Goal: Transaction & Acquisition: Purchase product/service

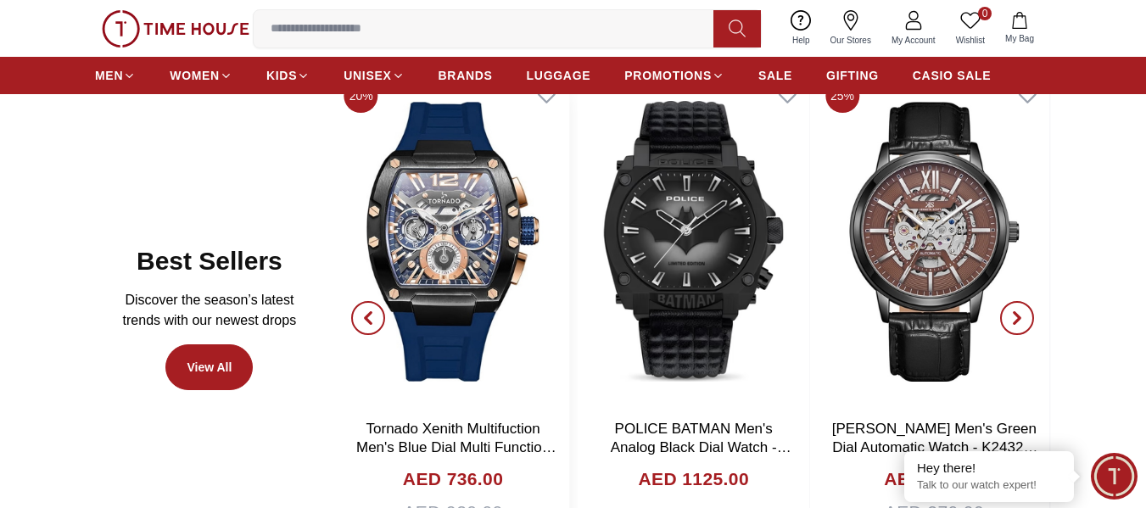
scroll to position [764, 0]
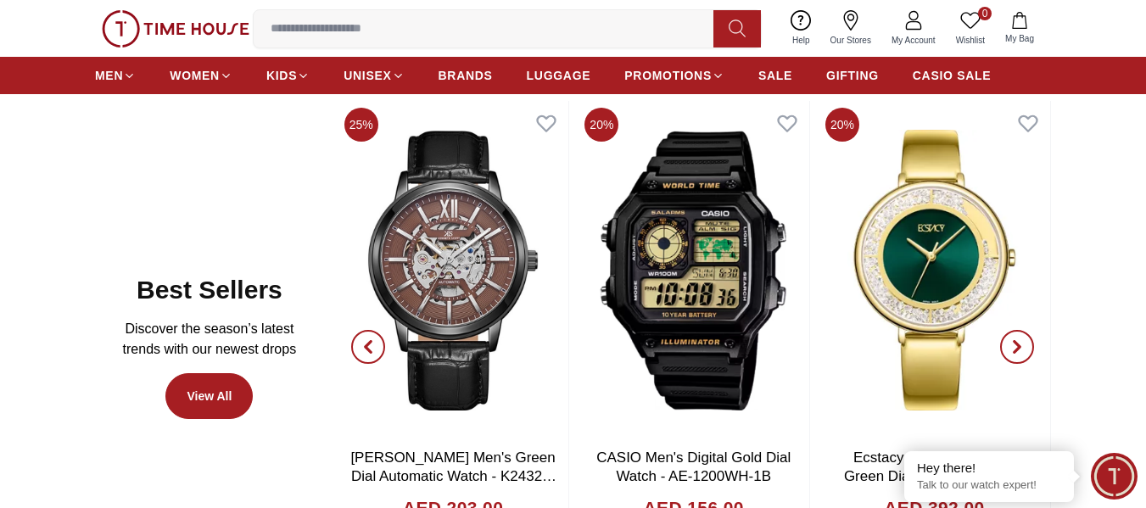
click at [369, 343] on icon "button" at bounding box center [368, 346] width 5 height 11
click at [381, 349] on span "button" at bounding box center [368, 347] width 34 height 34
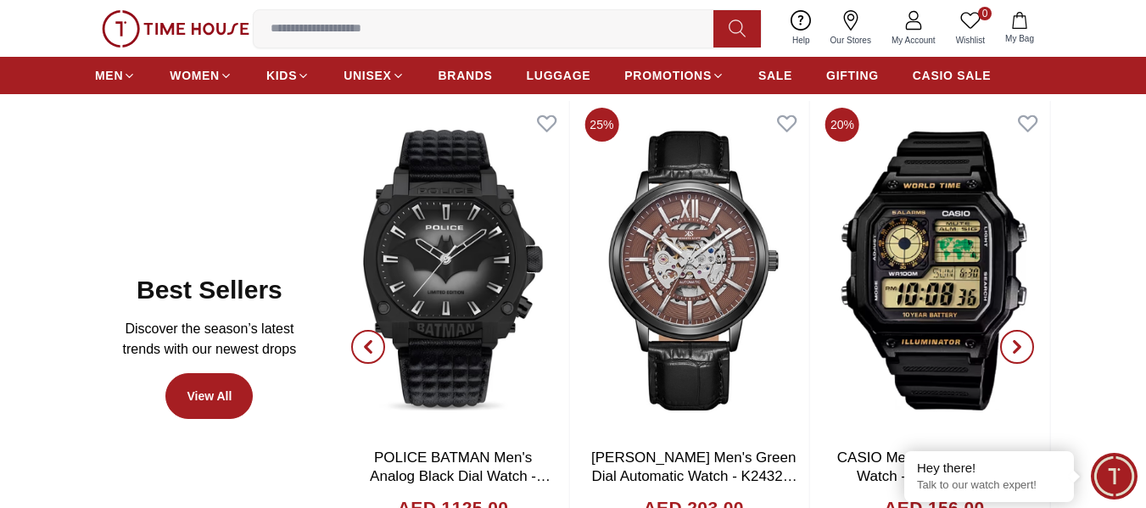
click at [381, 349] on span "button" at bounding box center [368, 347] width 34 height 34
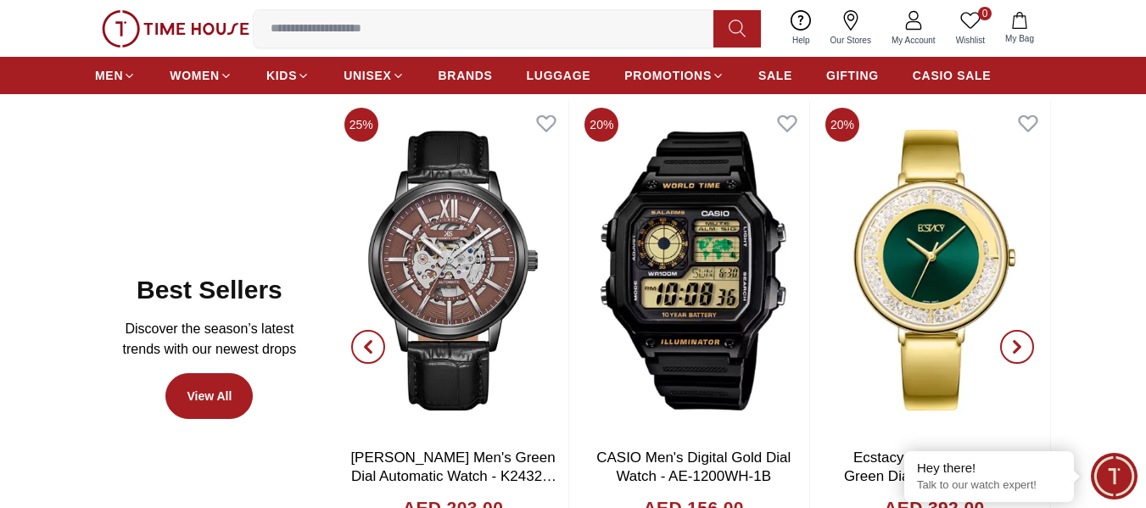
click at [1013, 340] on icon "button" at bounding box center [1018, 347] width 14 height 14
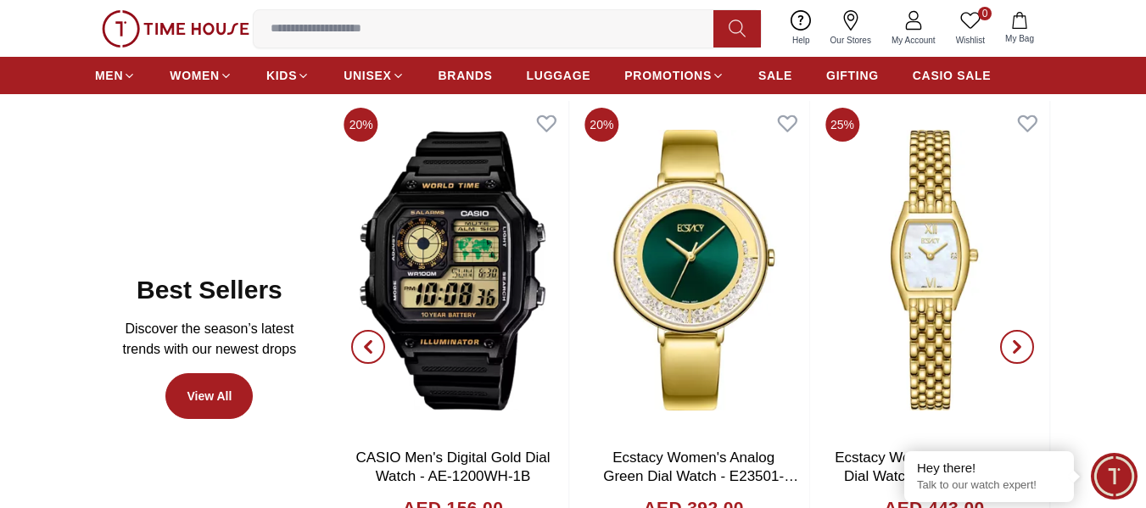
click at [1013, 340] on icon "button" at bounding box center [1018, 347] width 14 height 14
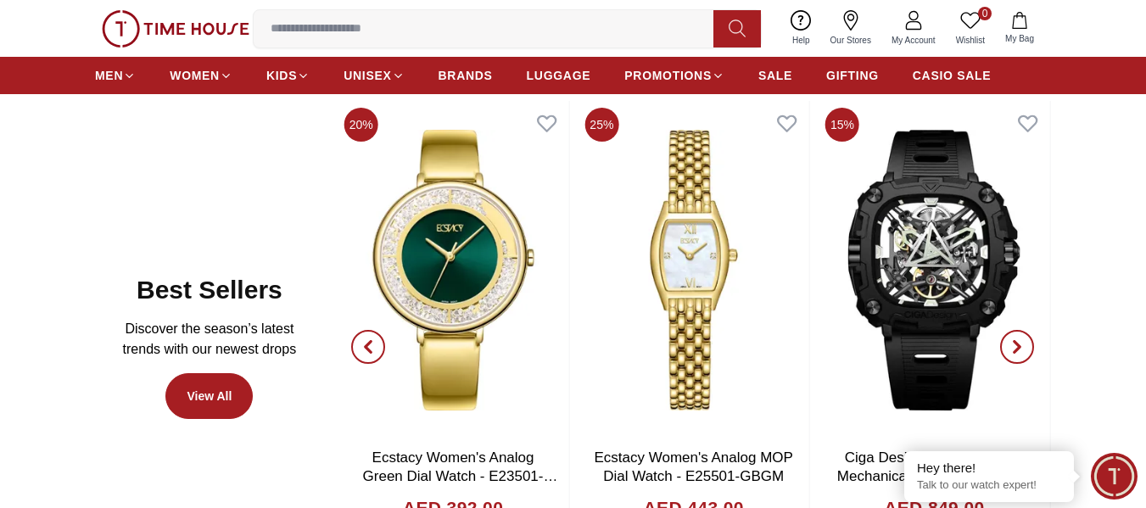
click at [1016, 348] on icon "button" at bounding box center [1018, 347] width 14 height 14
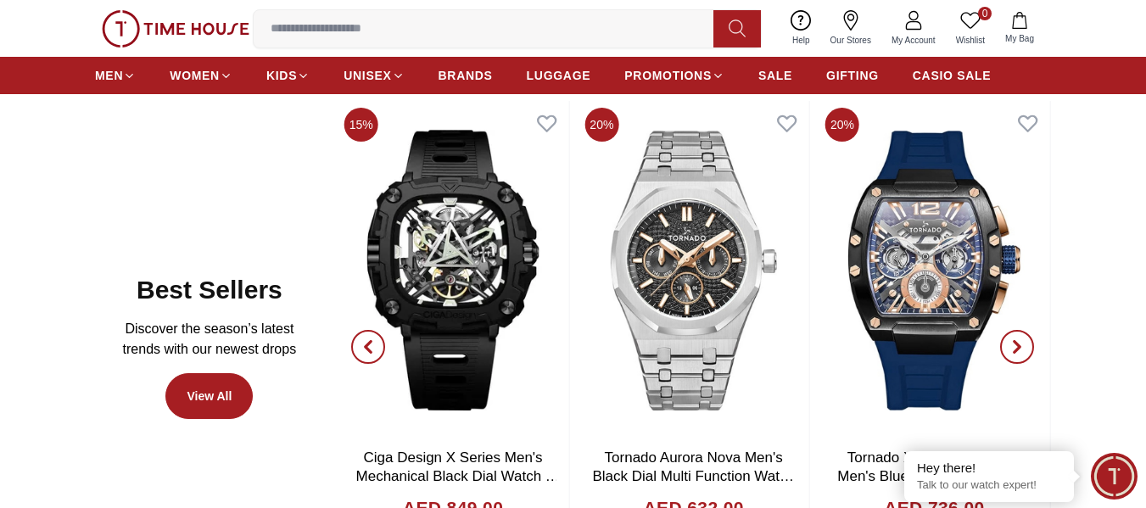
click at [1015, 349] on icon "button" at bounding box center [1018, 347] width 14 height 14
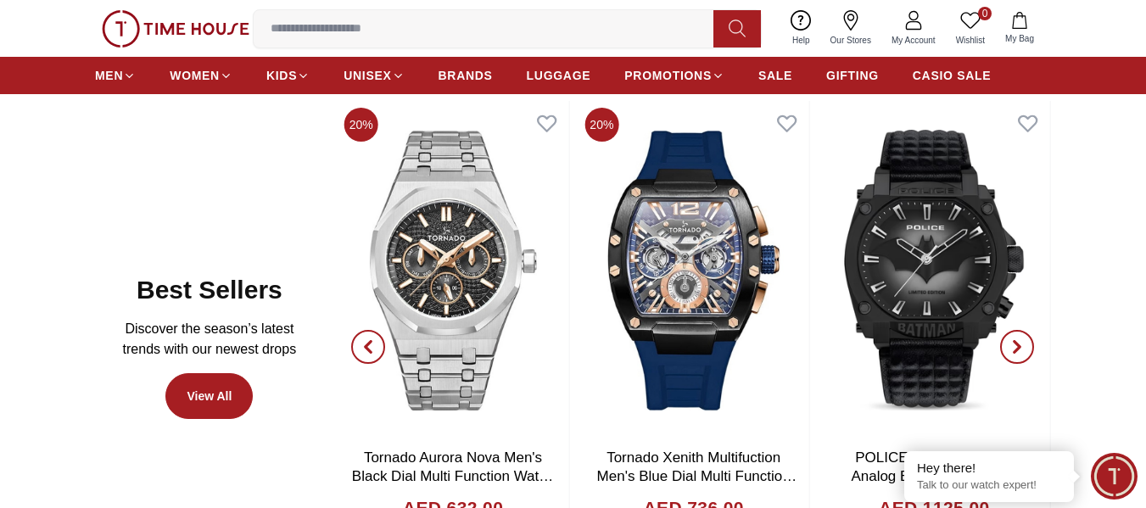
click at [1015, 349] on icon "button" at bounding box center [1018, 347] width 14 height 14
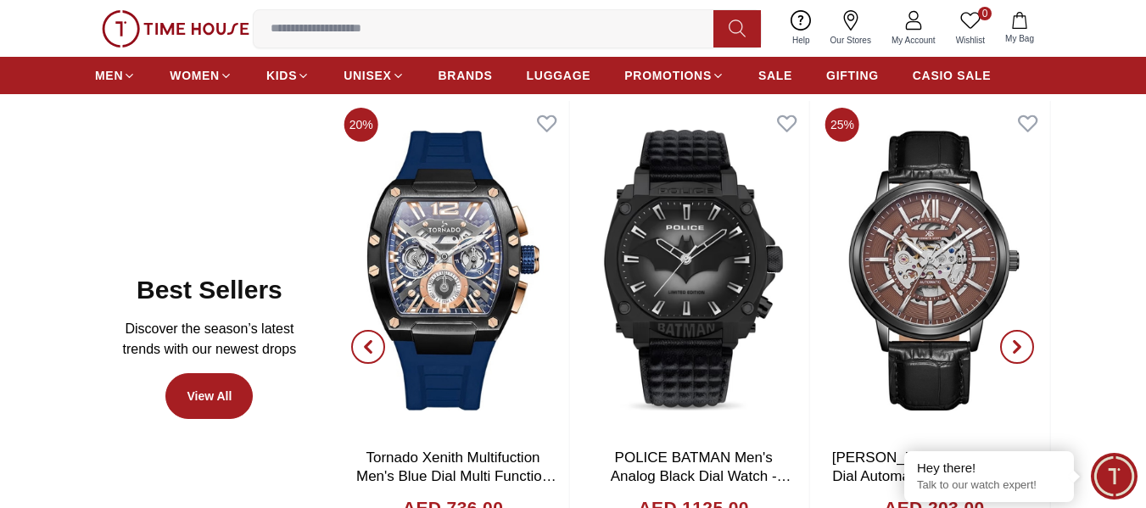
click at [1015, 349] on icon "button" at bounding box center [1018, 347] width 14 height 14
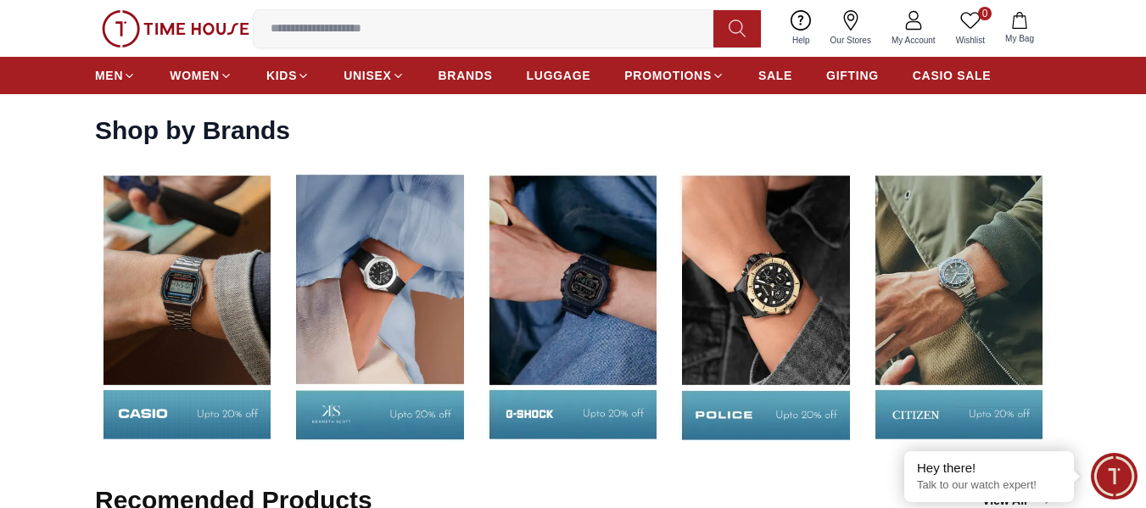
scroll to position [2206, 0]
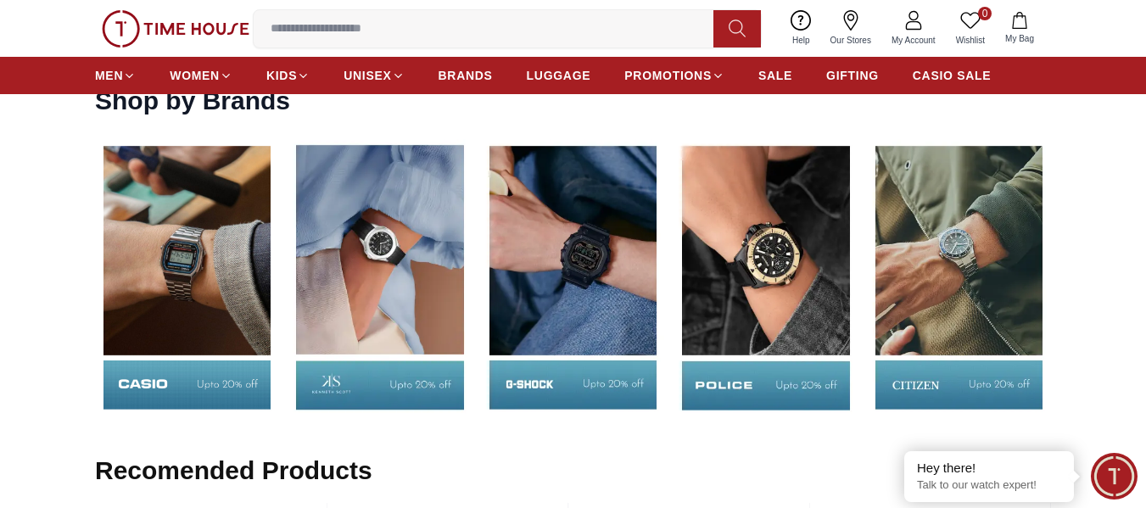
click at [928, 296] on img at bounding box center [959, 277] width 184 height 288
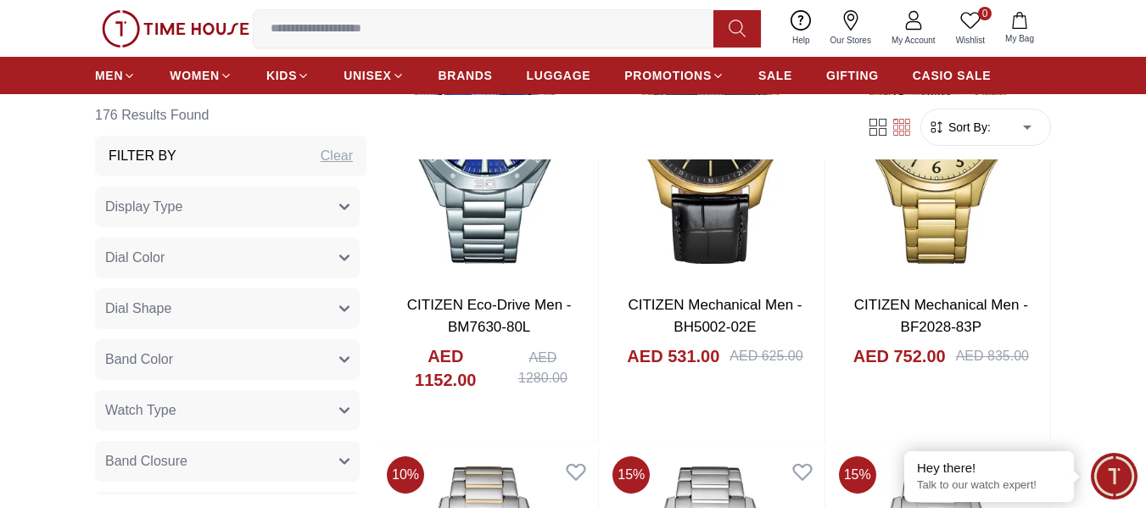
scroll to position [2291, 0]
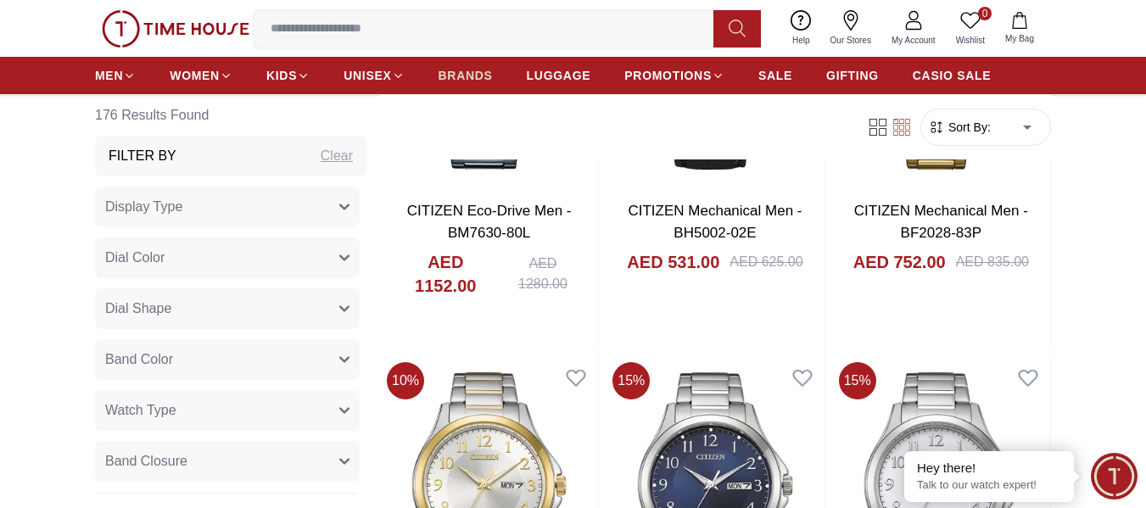
click at [465, 76] on span "BRANDS" at bounding box center [466, 75] width 54 height 17
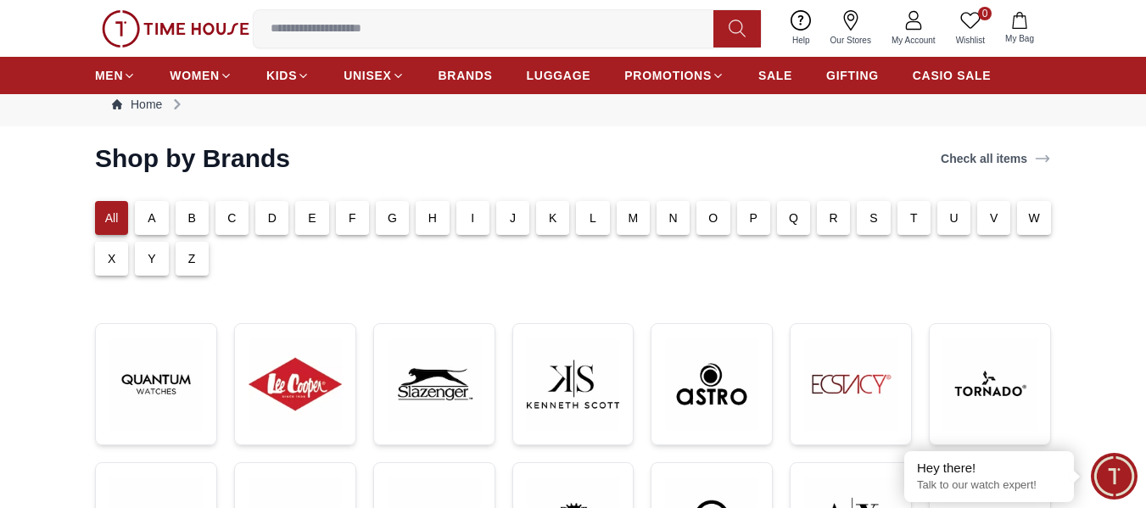
scroll to position [170, 0]
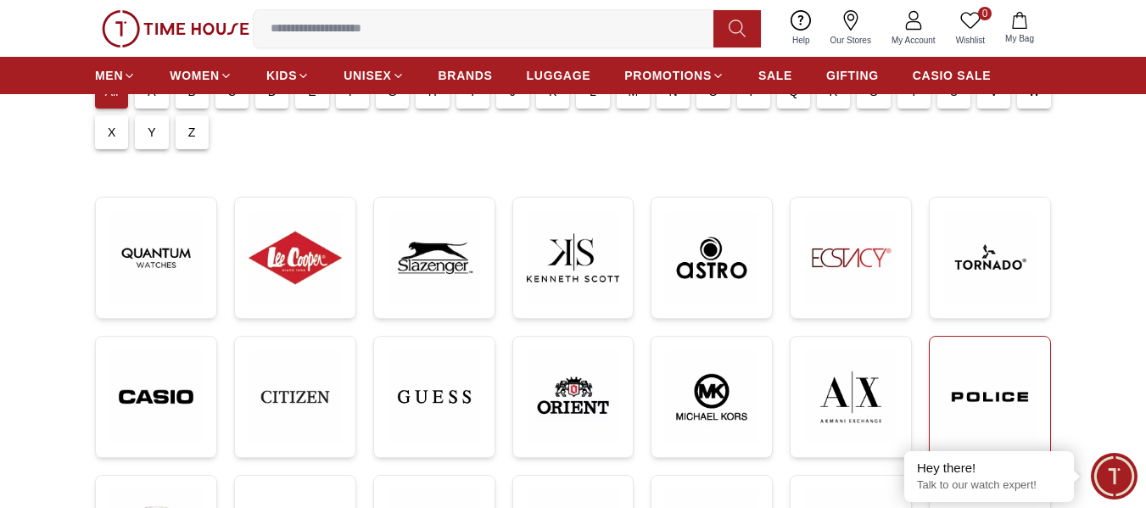
click at [969, 386] on img at bounding box center [989, 397] width 93 height 94
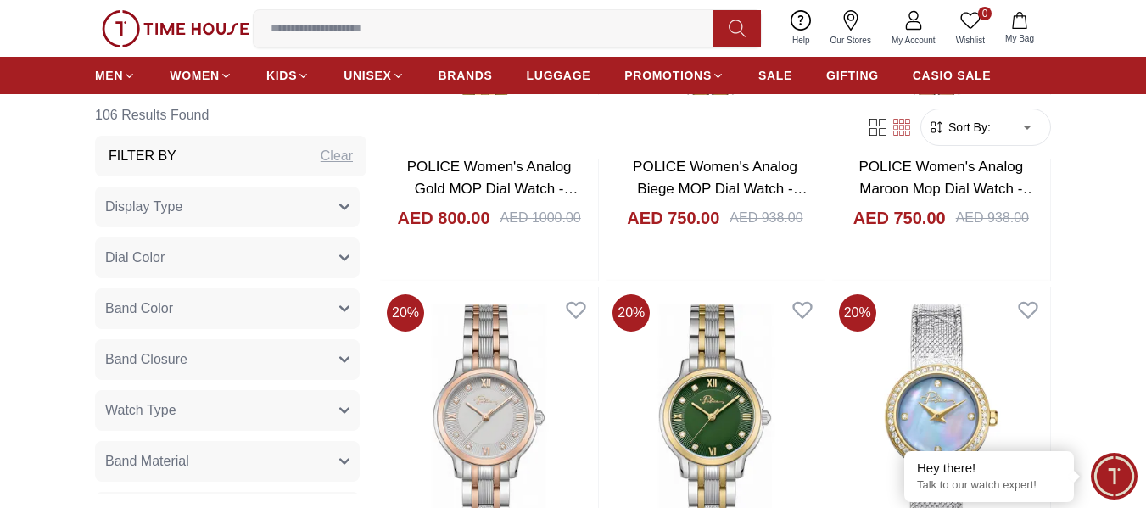
scroll to position [933, 0]
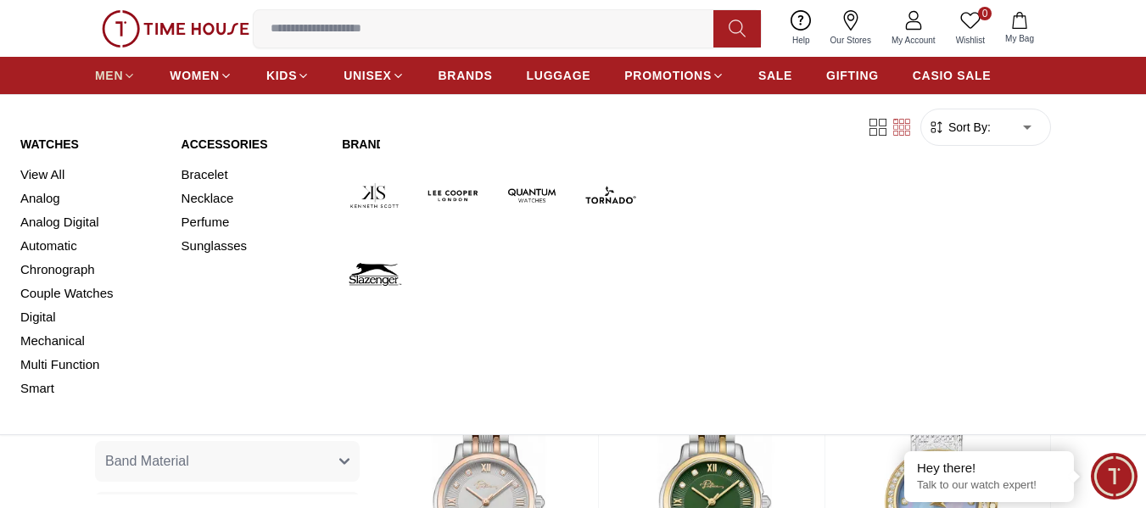
click at [100, 78] on span "MEN" at bounding box center [109, 75] width 28 height 17
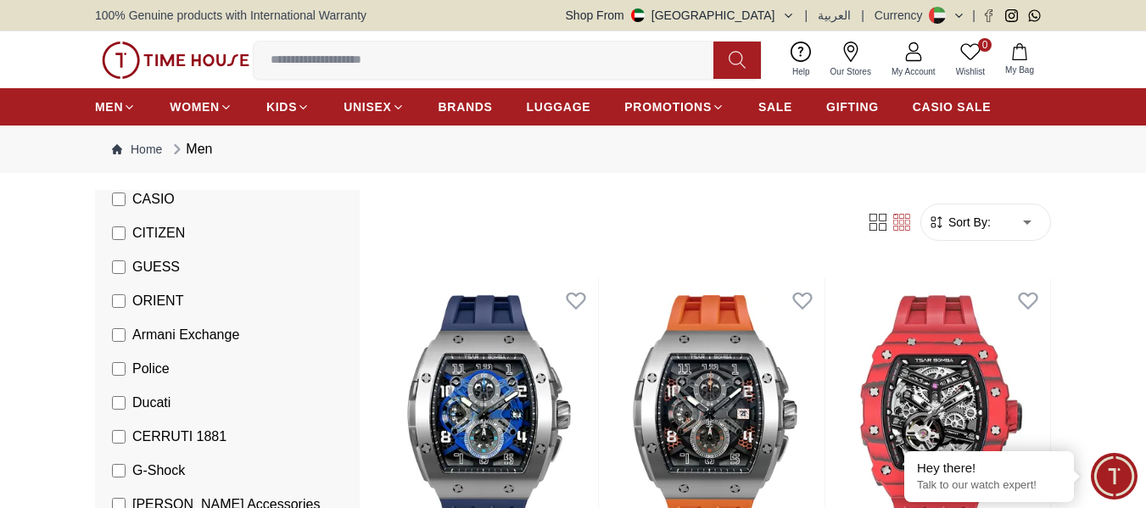
scroll to position [339, 0]
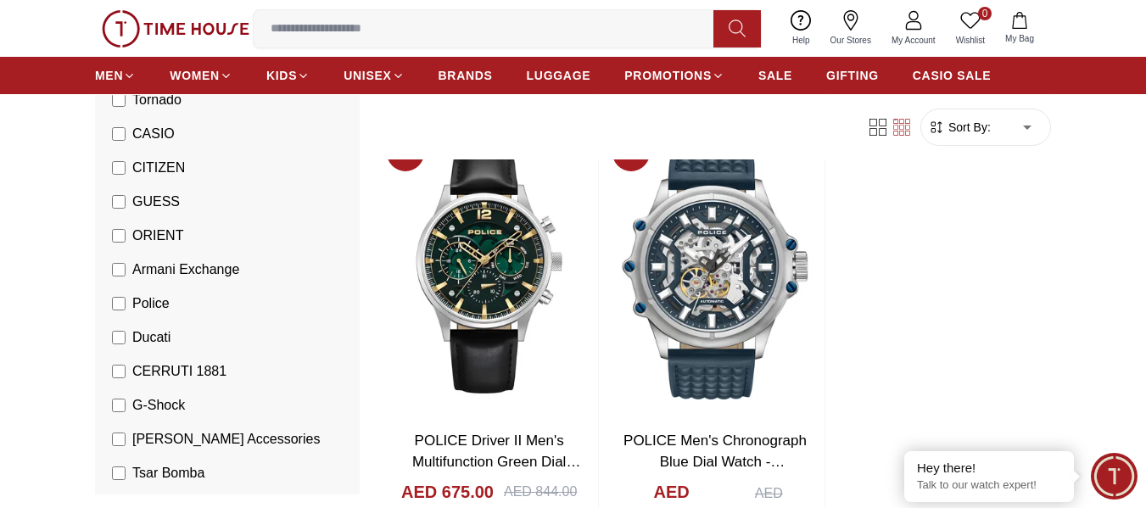
scroll to position [2807, 0]
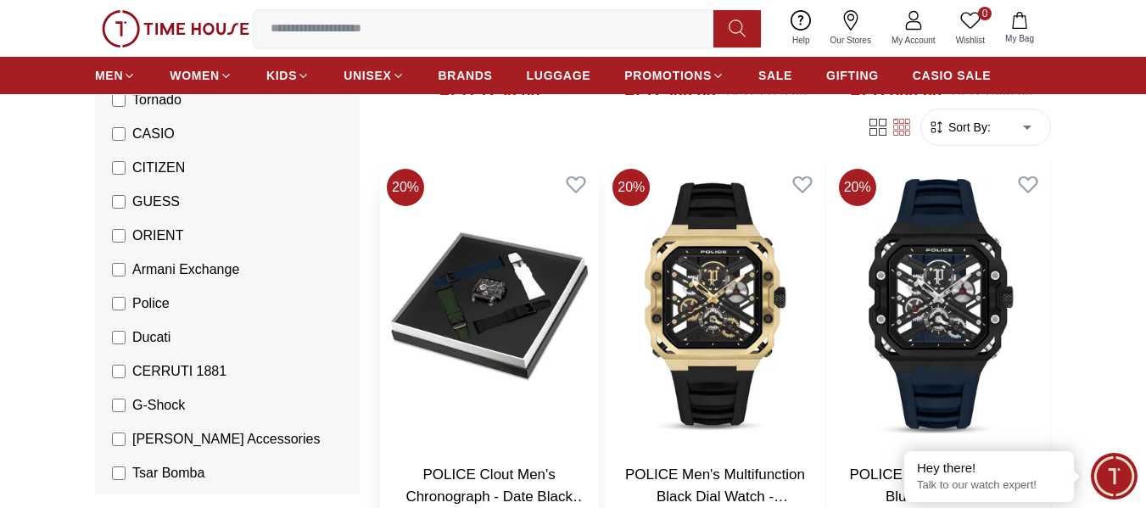
scroll to position [1873, 0]
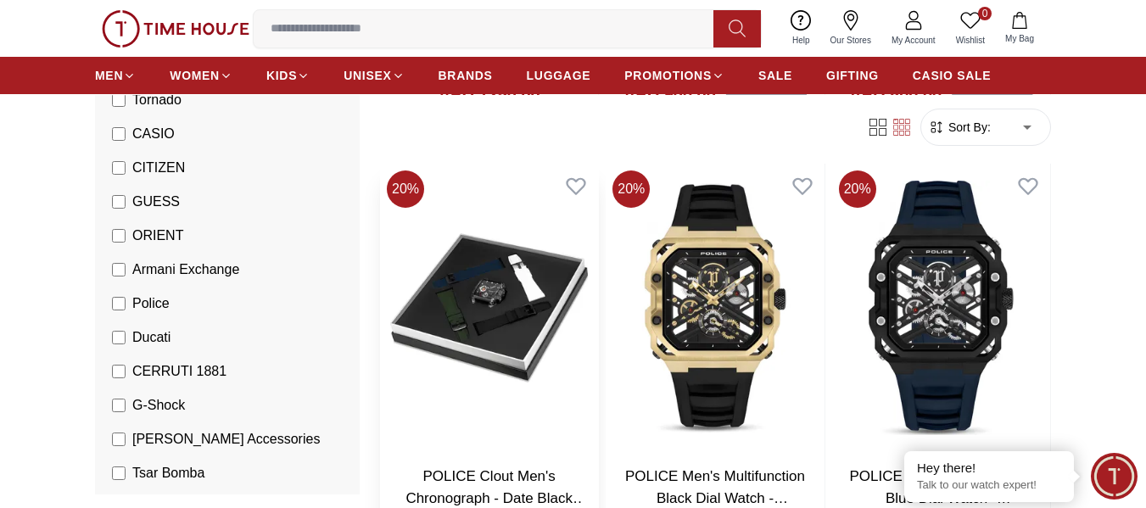
click at [490, 315] on img at bounding box center [489, 308] width 218 height 288
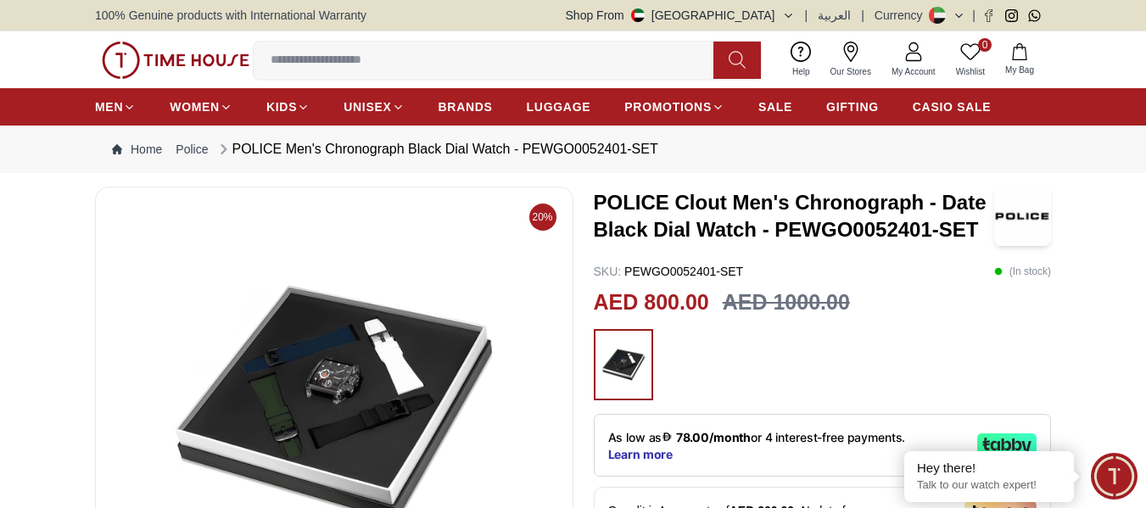
click at [330, 379] on img at bounding box center [334, 404] width 450 height 407
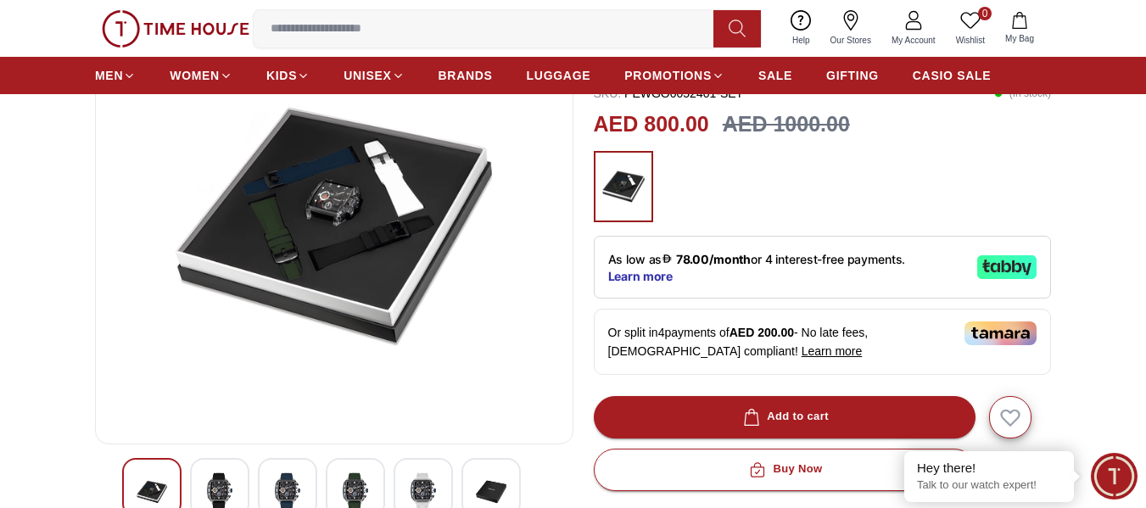
scroll to position [255, 0]
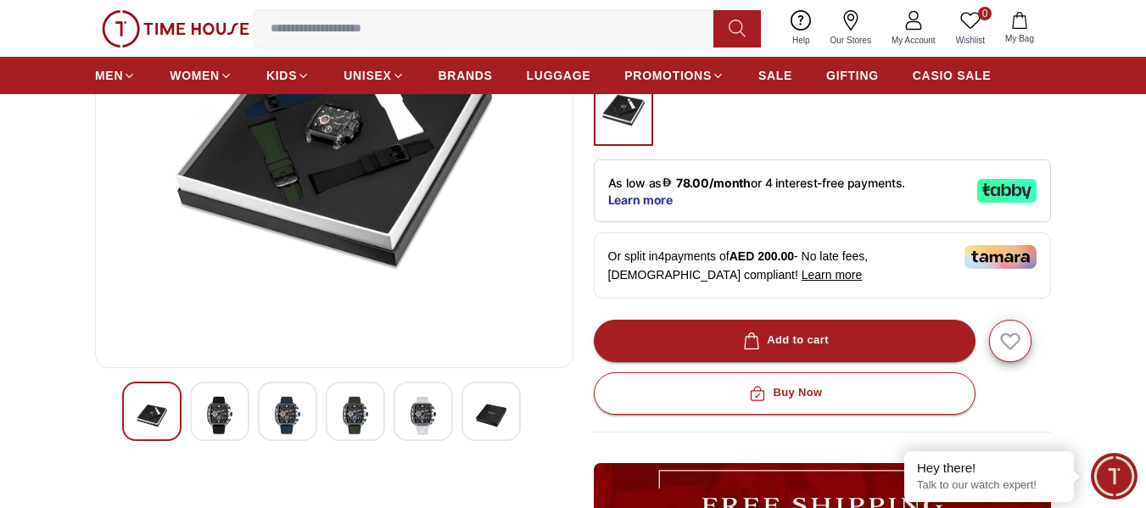
click at [238, 412] on div at bounding box center [219, 411] width 59 height 59
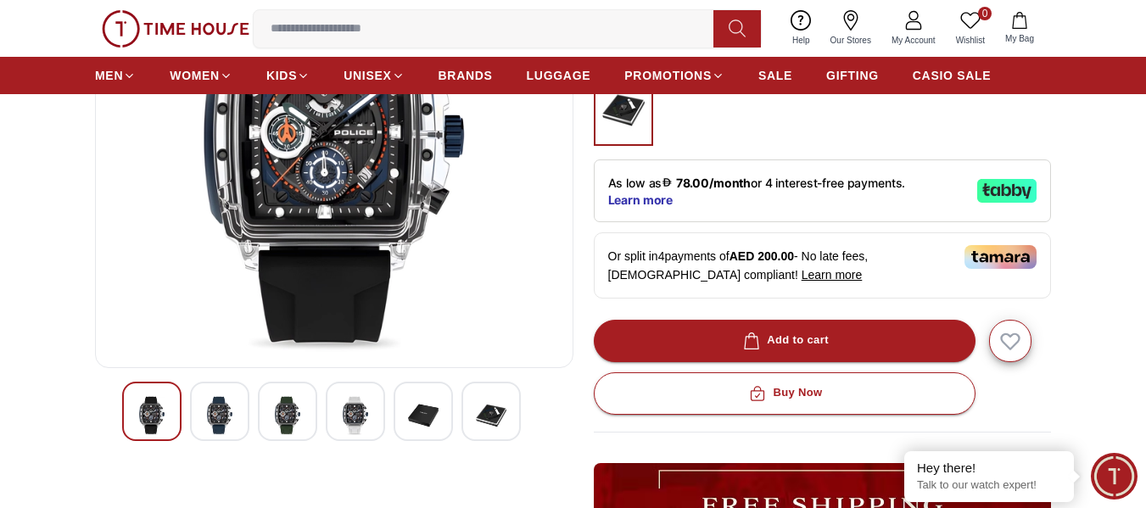
scroll to position [170, 0]
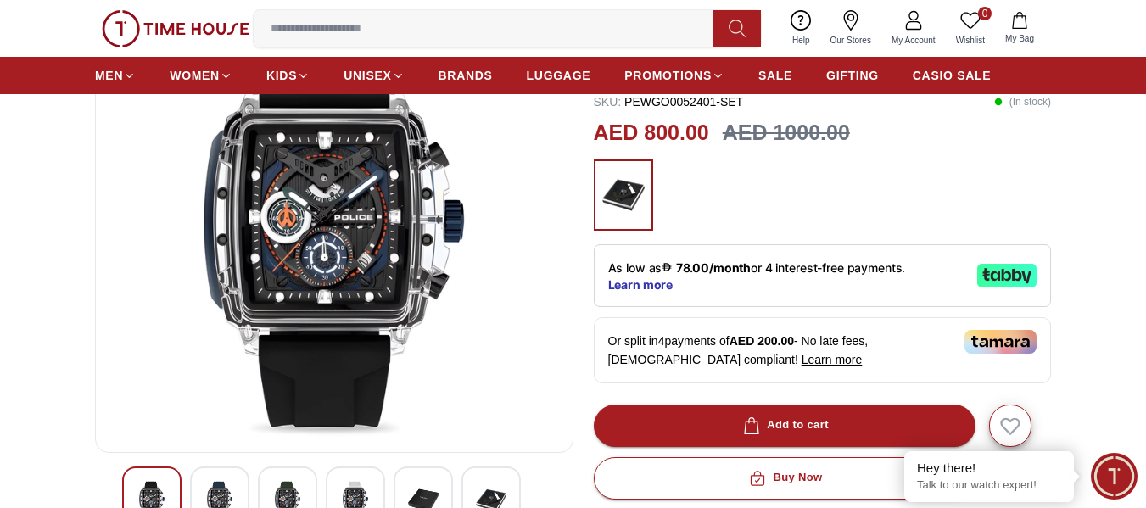
click at [298, 490] on img at bounding box center [287, 500] width 31 height 39
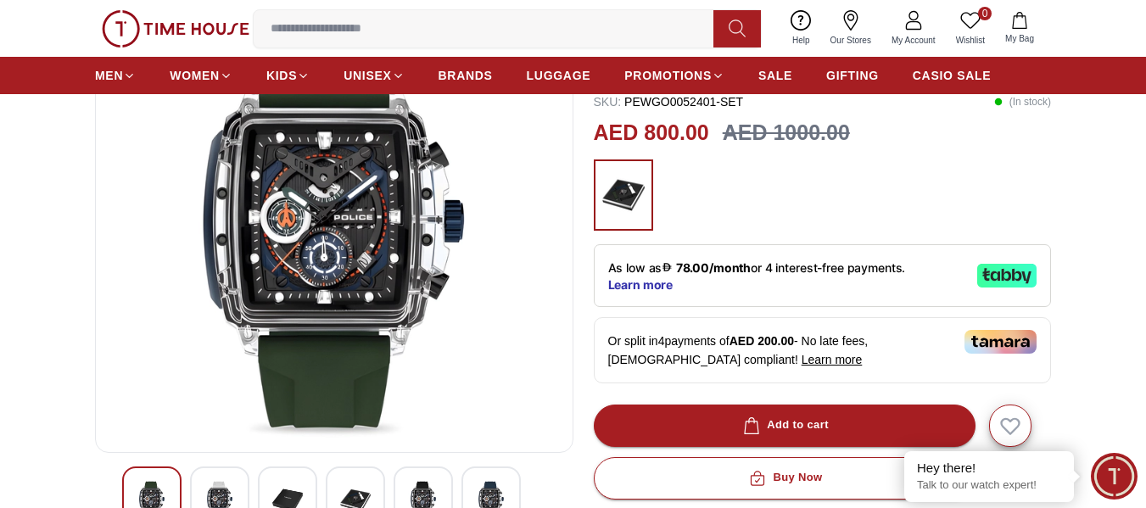
click at [365, 490] on img at bounding box center [355, 500] width 31 height 39
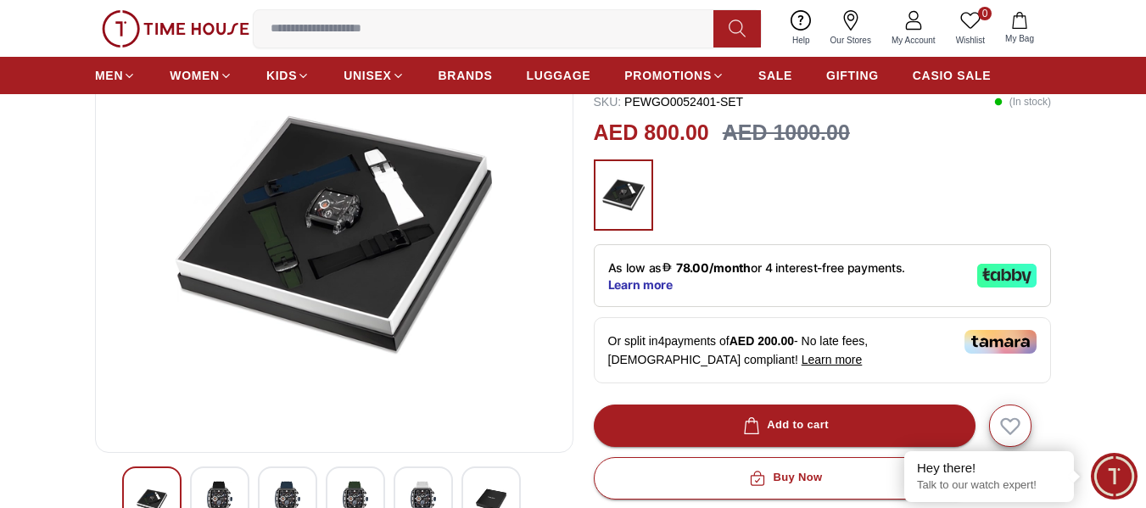
click at [368, 490] on img at bounding box center [355, 500] width 31 height 39
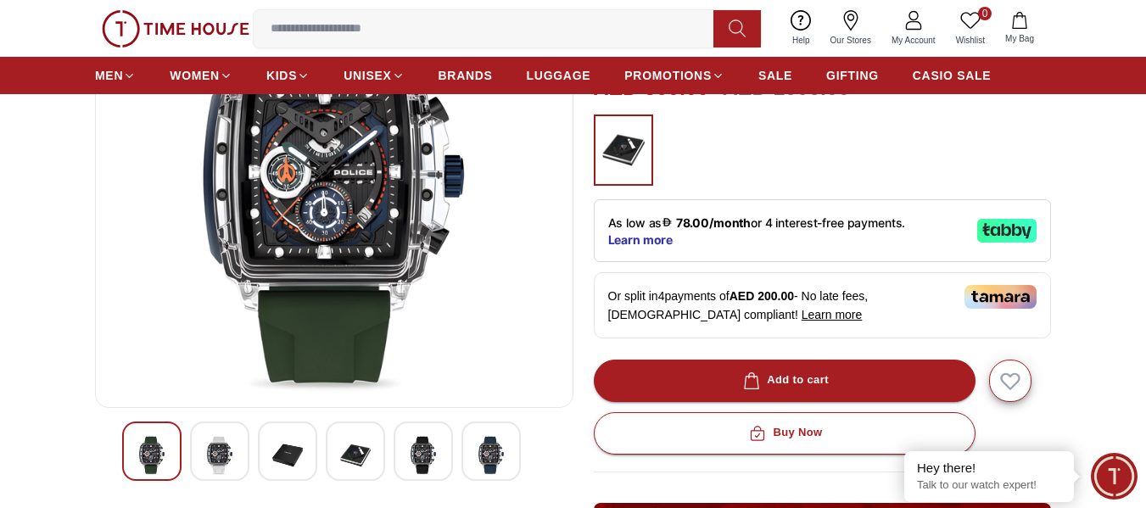
scroll to position [255, 0]
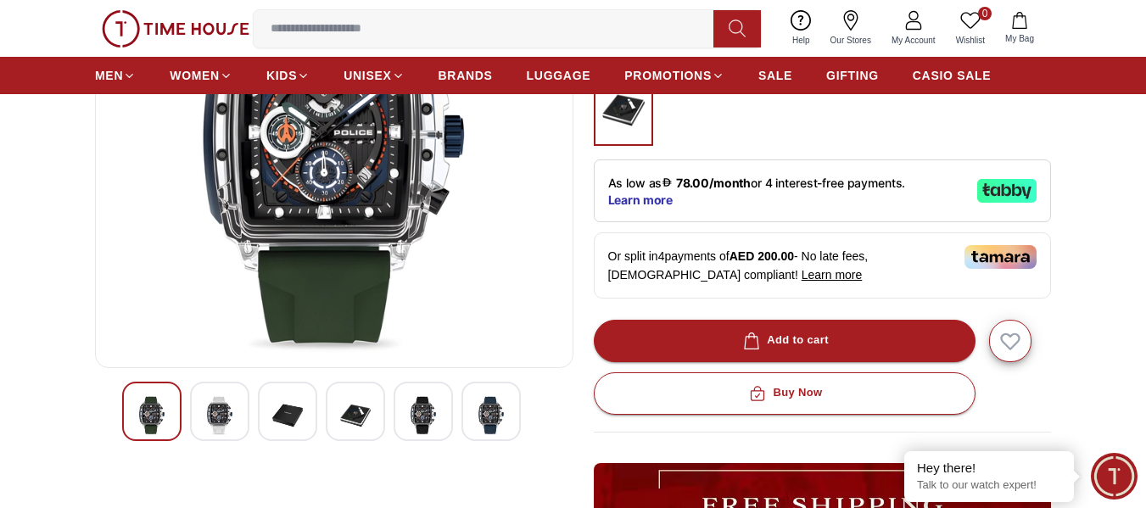
click at [428, 422] on img at bounding box center [423, 415] width 31 height 39
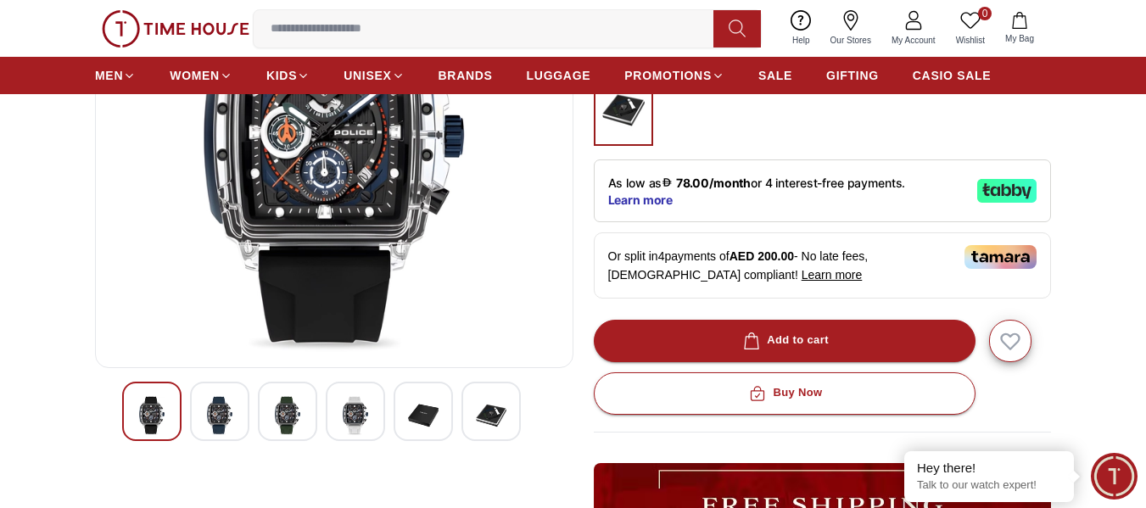
click at [356, 425] on img at bounding box center [355, 415] width 31 height 39
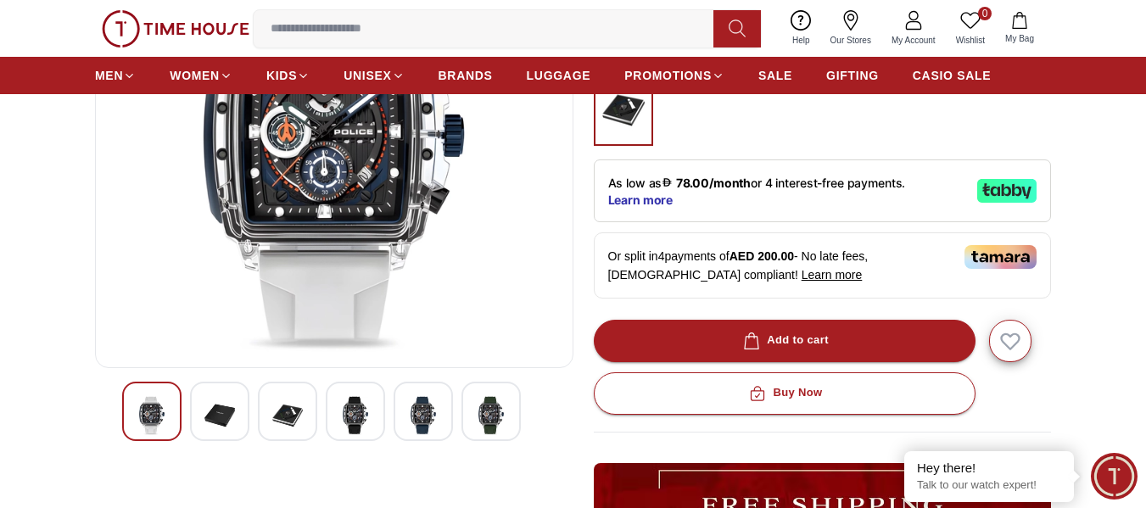
click at [434, 417] on img at bounding box center [423, 415] width 31 height 39
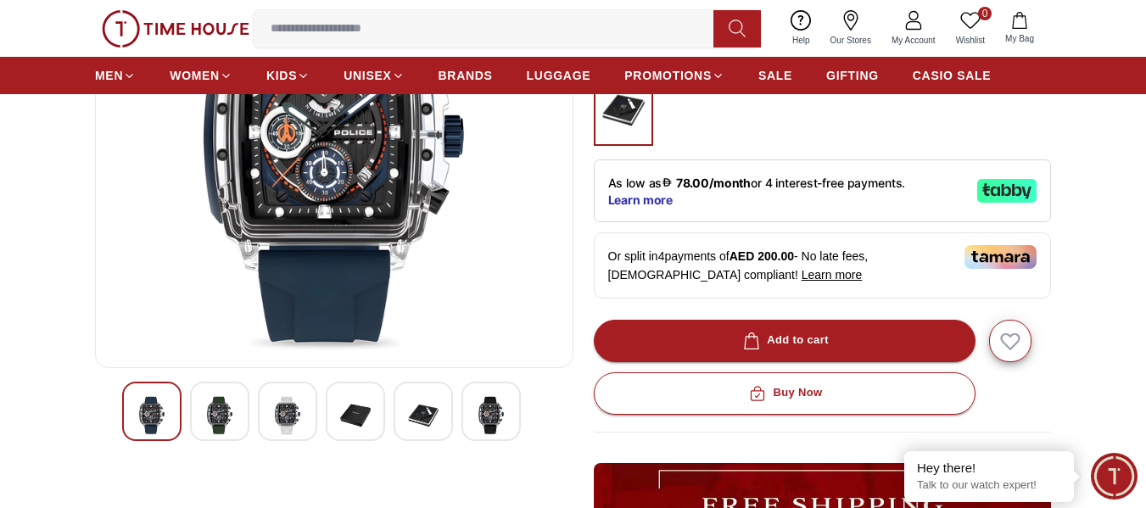
click at [489, 420] on img at bounding box center [491, 415] width 31 height 39
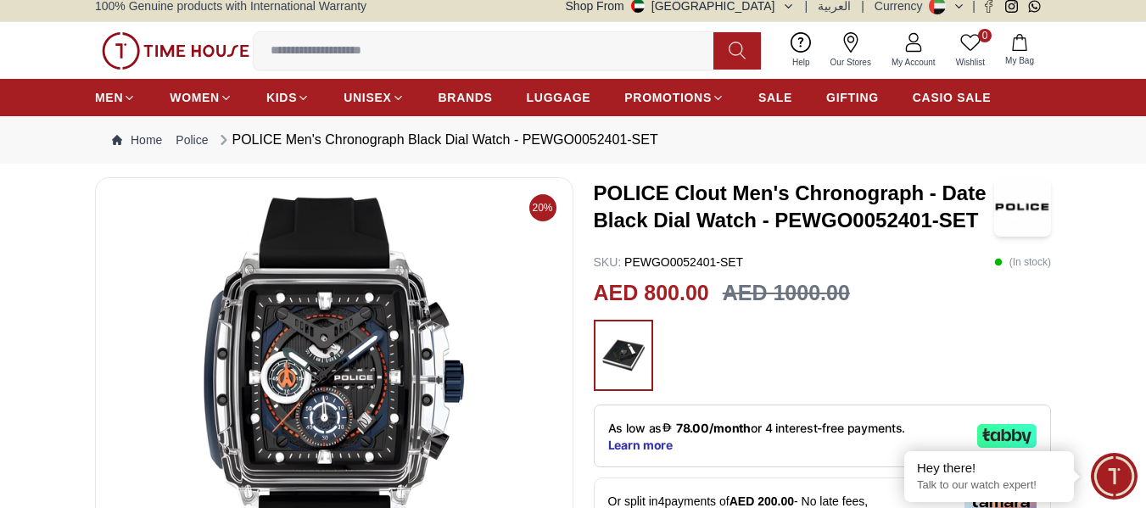
scroll to position [0, 0]
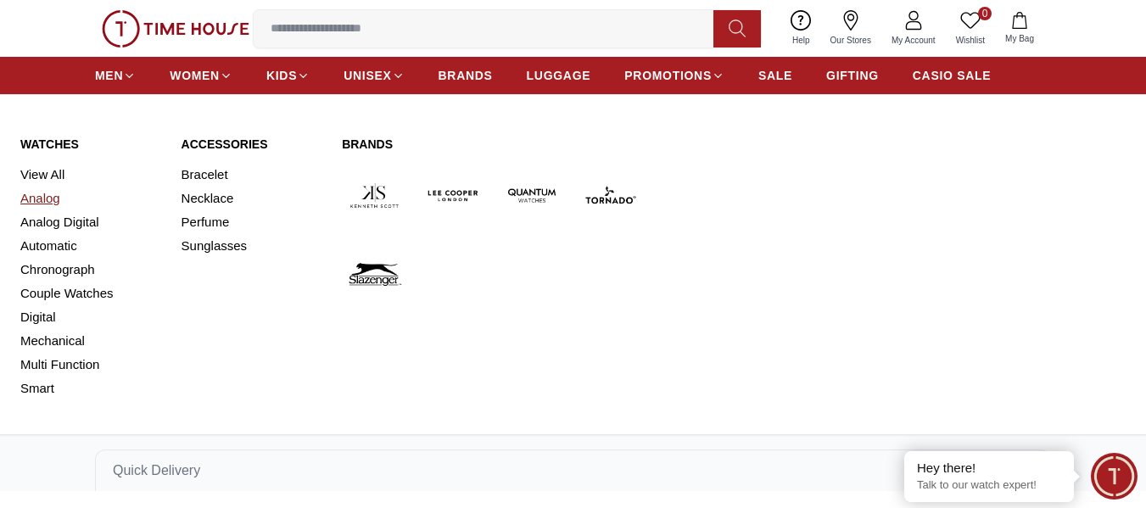
scroll to position [3492, 0]
click at [116, 76] on span "MEN" at bounding box center [109, 75] width 28 height 17
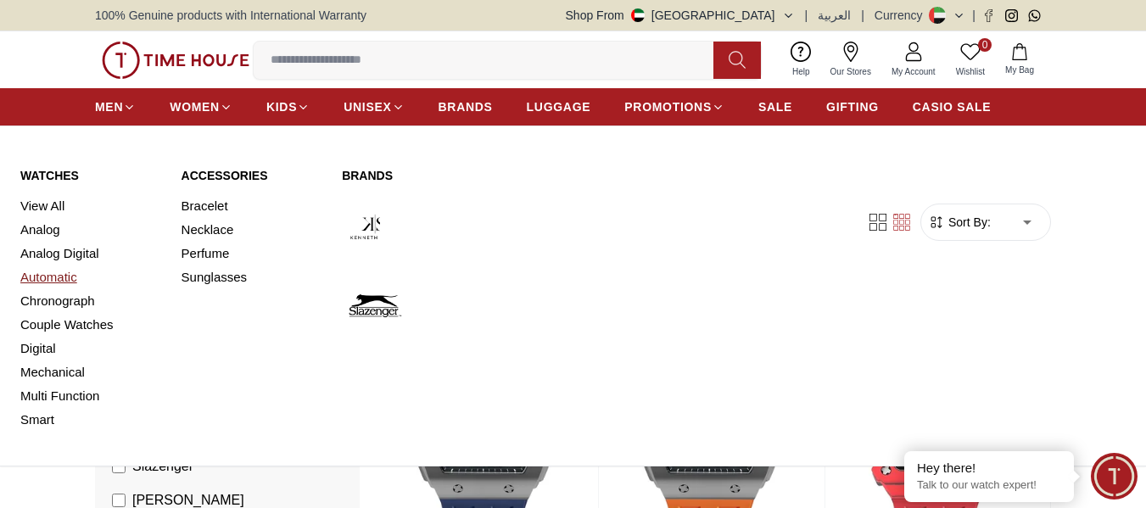
click at [54, 277] on link "Automatic" at bounding box center [90, 278] width 141 height 24
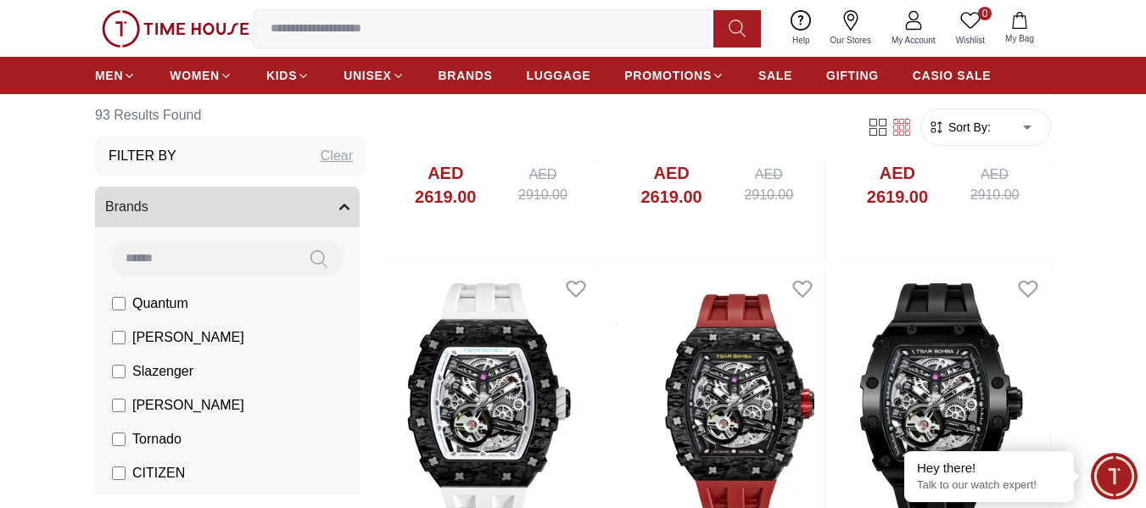
scroll to position [2291, 0]
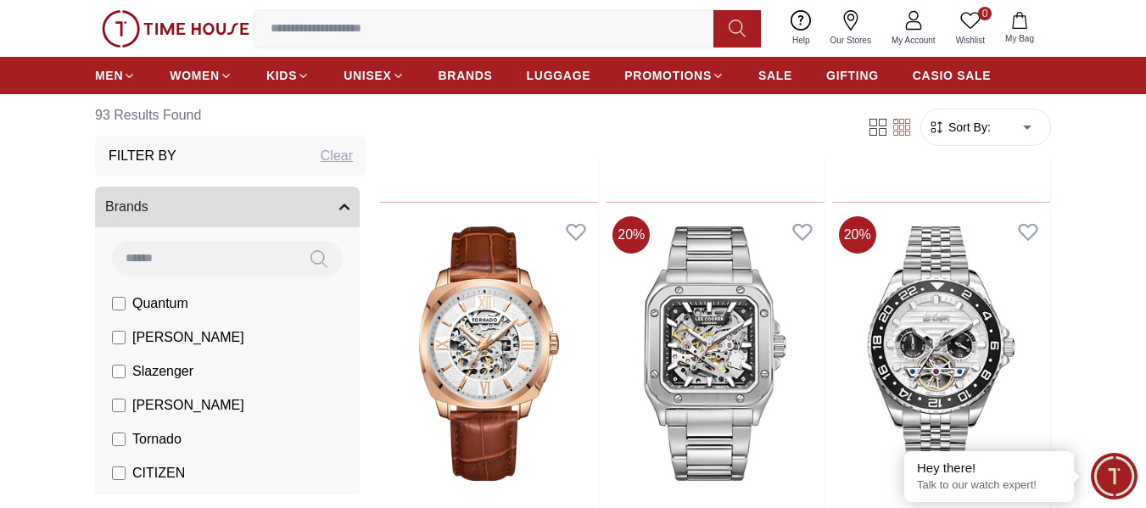
scroll to position [3564, 0]
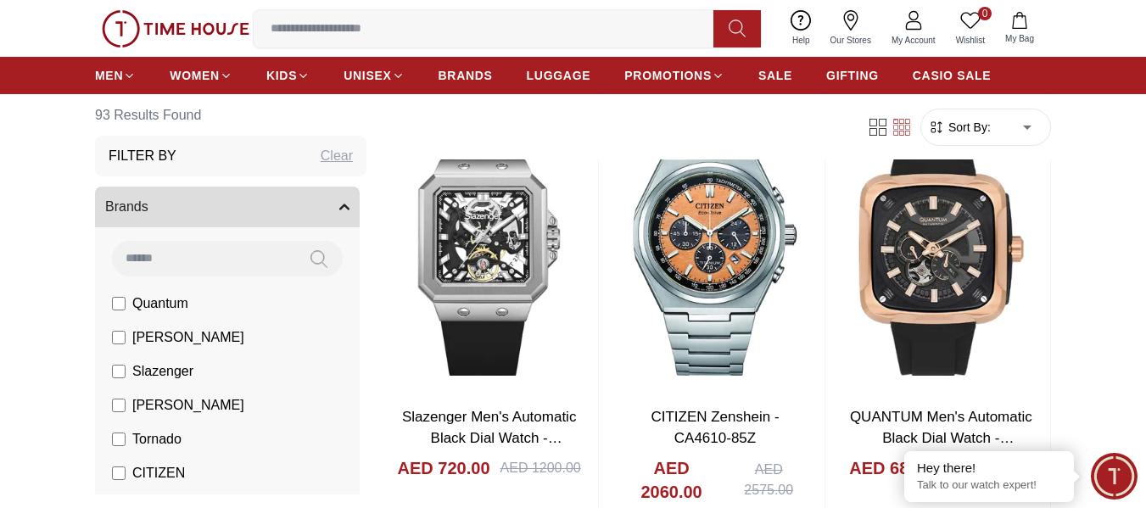
scroll to position [7382, 0]
